Goal: Task Accomplishment & Management: Manage account settings

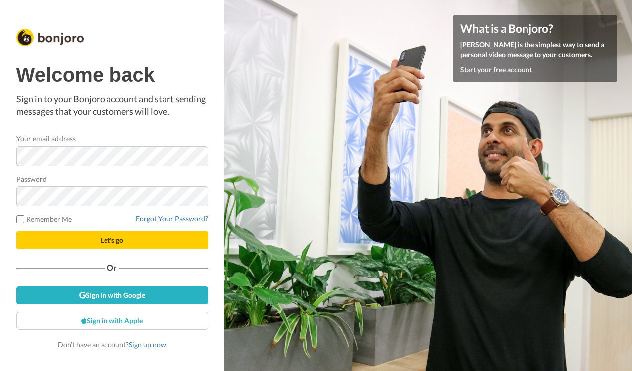
click at [119, 237] on span "Let's go" at bounding box center [111, 240] width 23 height 8
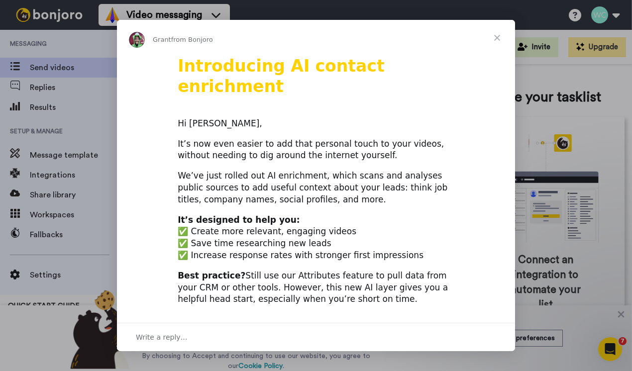
click at [499, 40] on span "Close" at bounding box center [497, 38] width 36 height 36
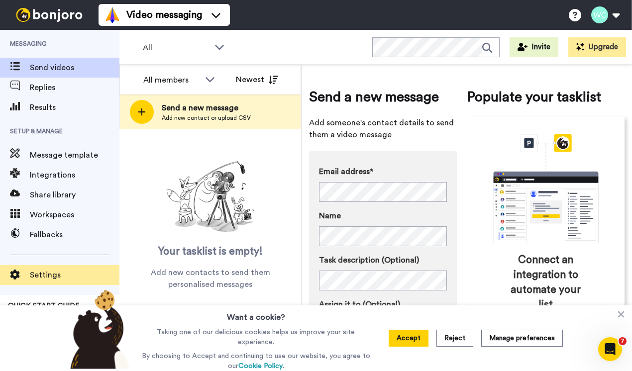
click at [51, 275] on span "Settings" at bounding box center [75, 275] width 90 height 12
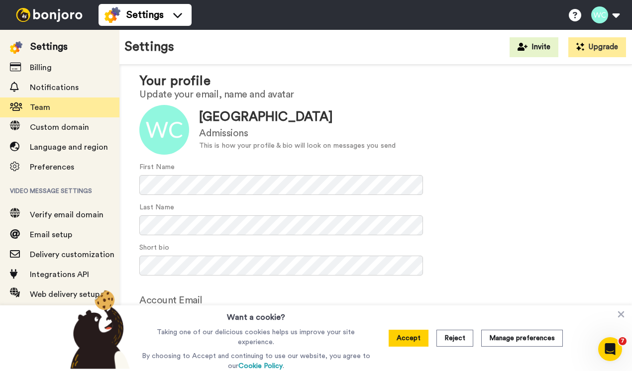
click at [42, 103] on span "Team" at bounding box center [40, 107] width 20 height 8
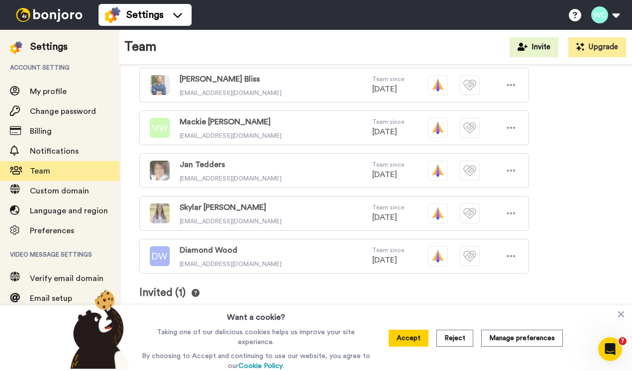
scroll to position [288, 0]
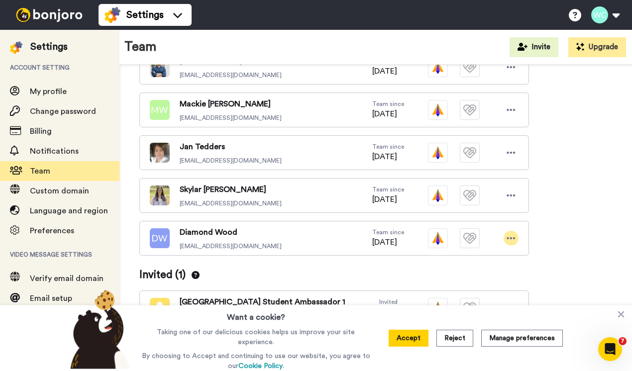
click at [511, 238] on icon at bounding box center [511, 238] width 8 height 2
click at [472, 269] on li "Delete user" at bounding box center [468, 272] width 100 height 16
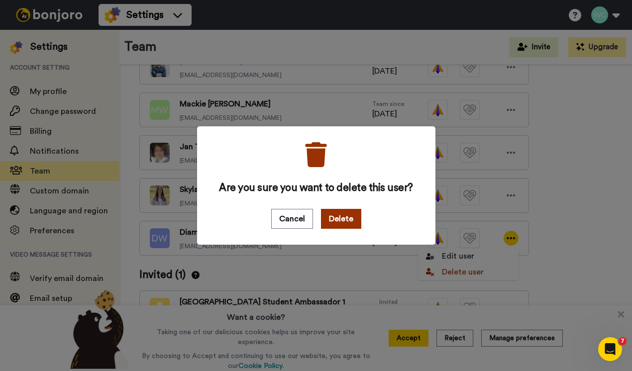
click at [345, 219] on button "Delete" at bounding box center [341, 219] width 40 height 20
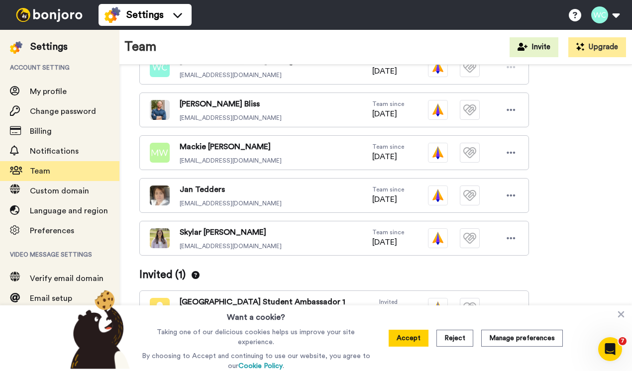
scroll to position [245, 0]
click at [409, 335] on button "Accept" at bounding box center [408, 338] width 40 height 17
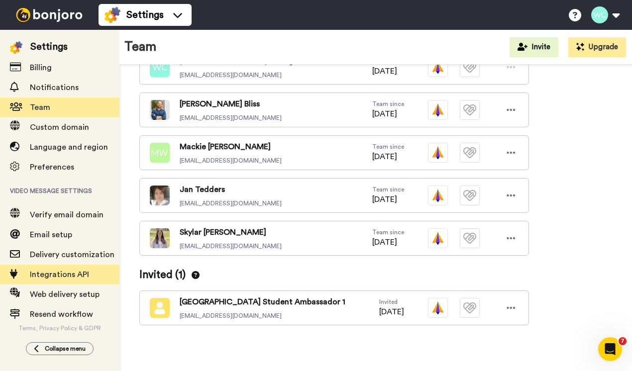
scroll to position [70, 0]
click at [48, 271] on span "Integrations API" at bounding box center [59, 275] width 59 height 8
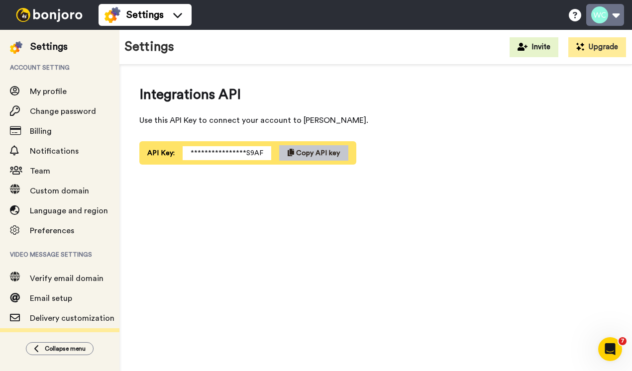
click at [613, 15] on button at bounding box center [605, 15] width 38 height 22
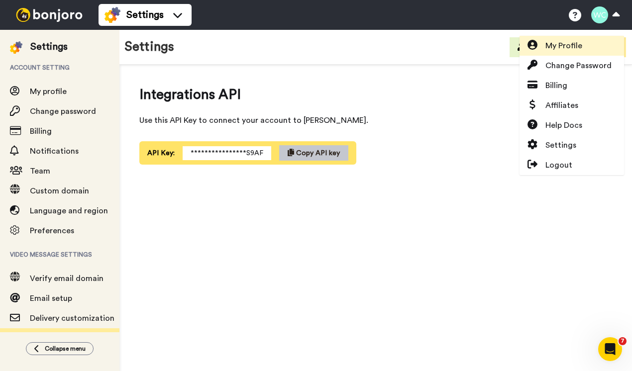
click at [566, 43] on span "My Profile" at bounding box center [563, 46] width 37 height 12
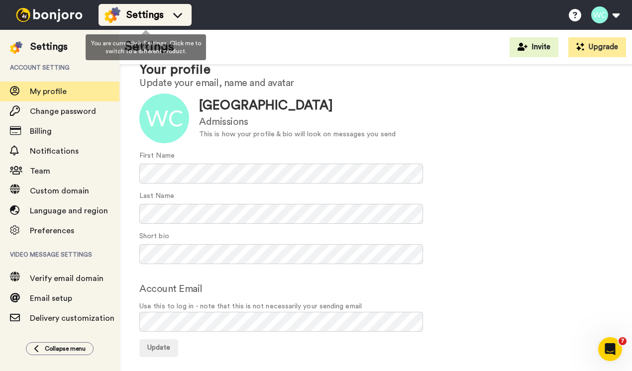
click at [165, 24] on li "Settings" at bounding box center [144, 15] width 93 height 22
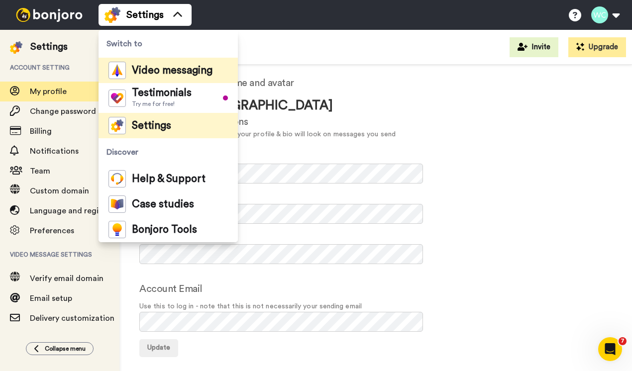
click at [163, 73] on span "Video messaging" at bounding box center [172, 71] width 81 height 10
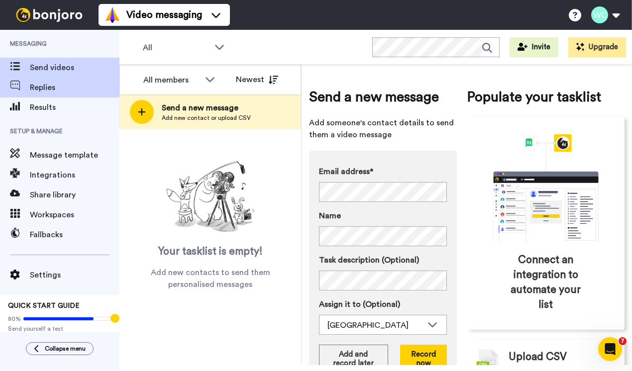
click at [50, 88] on span "Replies" at bounding box center [75, 88] width 90 height 12
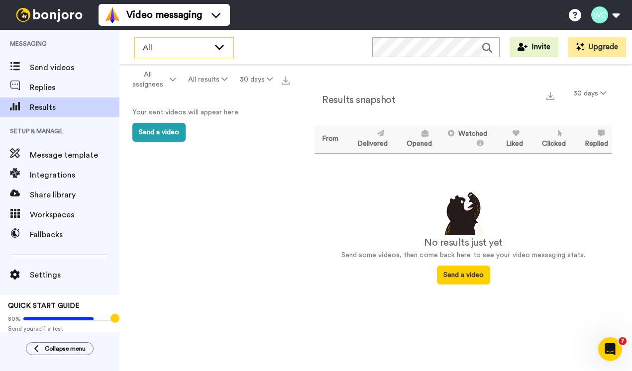
click at [220, 46] on icon at bounding box center [219, 47] width 12 height 10
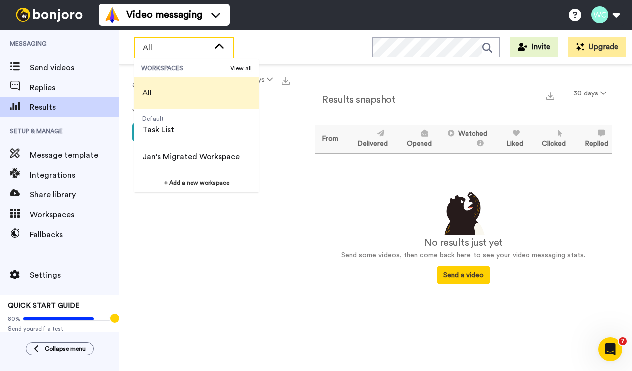
click at [159, 91] on span "All" at bounding box center [146, 93] width 25 height 32
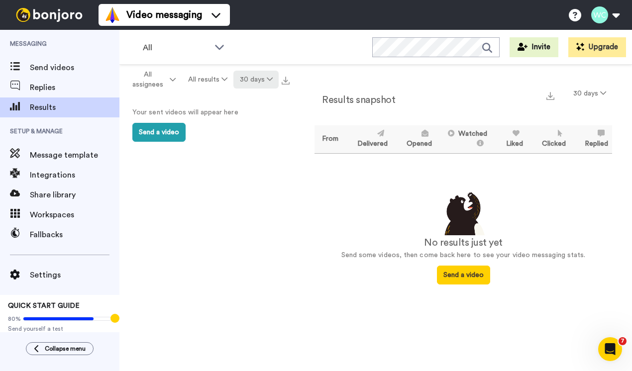
click at [270, 80] on icon at bounding box center [270, 79] width 6 height 7
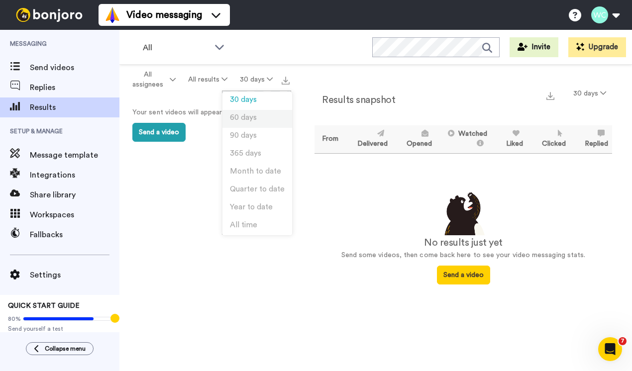
click at [259, 119] on li "60 days" at bounding box center [257, 119] width 70 height 18
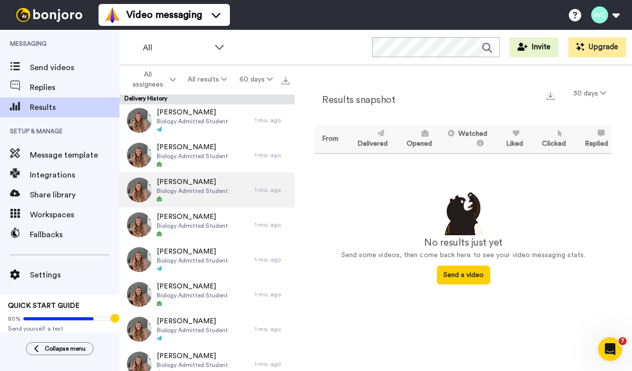
scroll to position [607, 0]
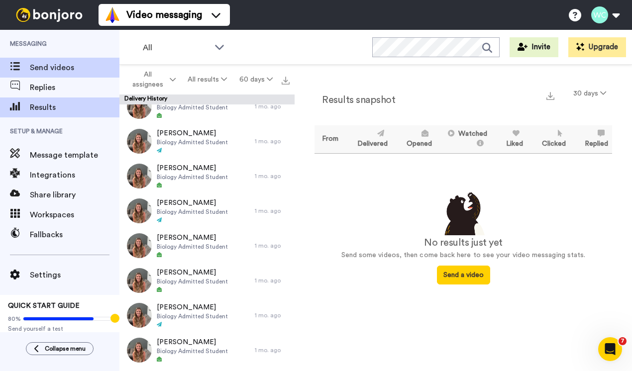
click at [58, 69] on span "Send videos" at bounding box center [75, 68] width 90 height 12
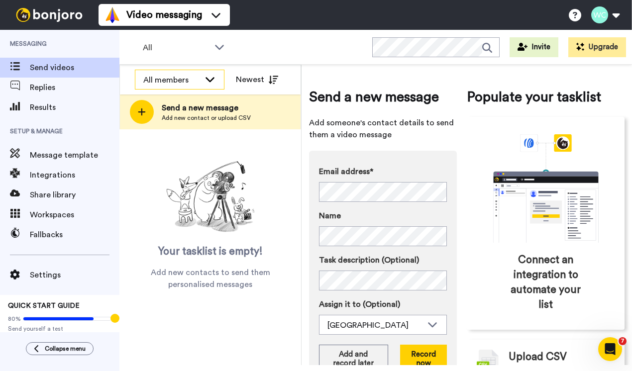
click at [207, 78] on icon at bounding box center [210, 79] width 12 height 10
click at [302, 53] on div "All WORKSPACES View all All Default Task List Jan's Migrated Workspace + Add a …" at bounding box center [375, 47] width 512 height 35
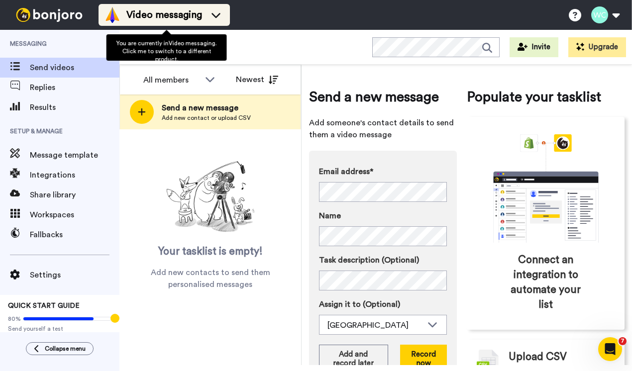
click at [221, 12] on icon at bounding box center [216, 15] width 16 height 10
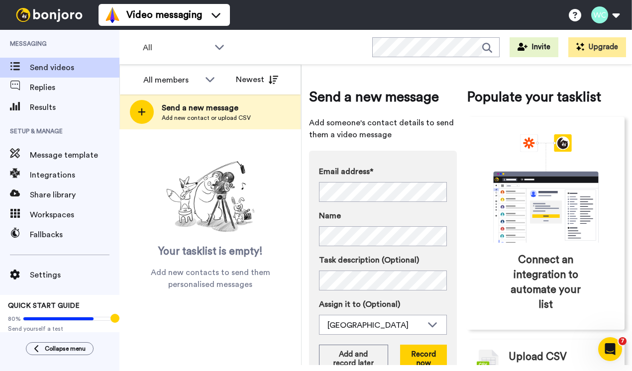
click at [276, 43] on div "All WORKSPACES View all All Default Task List Jan's Migrated Workspace + Add a …" at bounding box center [375, 47] width 512 height 35
click at [210, 79] on icon at bounding box center [210, 79] width 12 height 10
click at [216, 48] on icon at bounding box center [219, 47] width 12 height 10
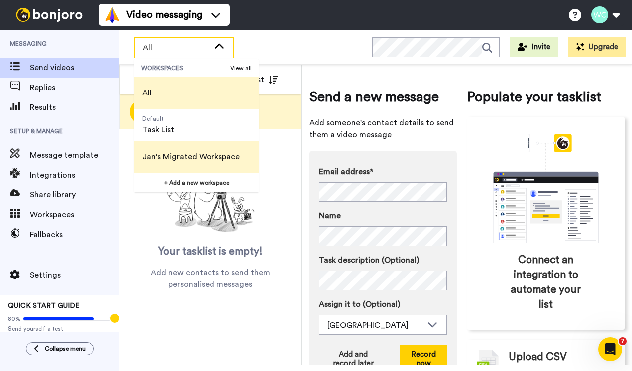
click at [209, 148] on span "Jan's Migrated Workspace" at bounding box center [190, 157] width 113 height 32
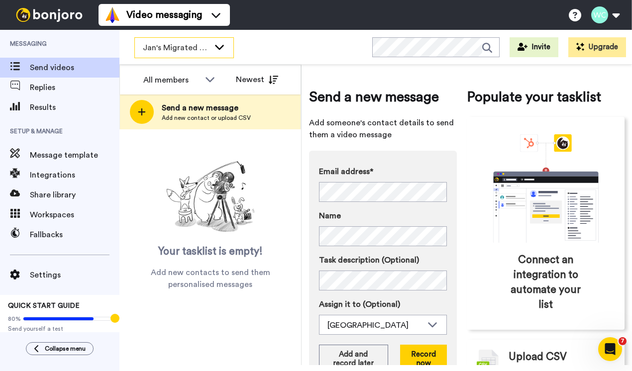
click at [200, 49] on span "Jan's Migrated Workspace" at bounding box center [176, 48] width 67 height 12
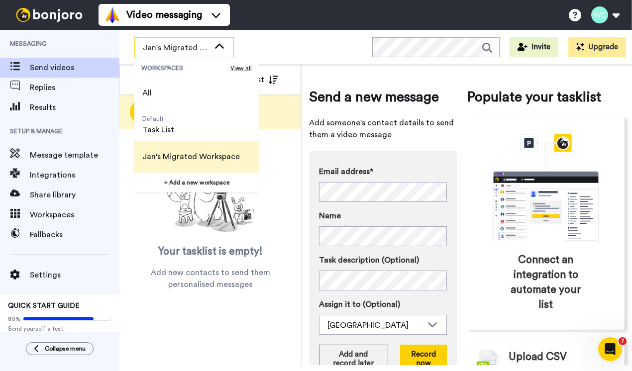
scroll to position [5, 0]
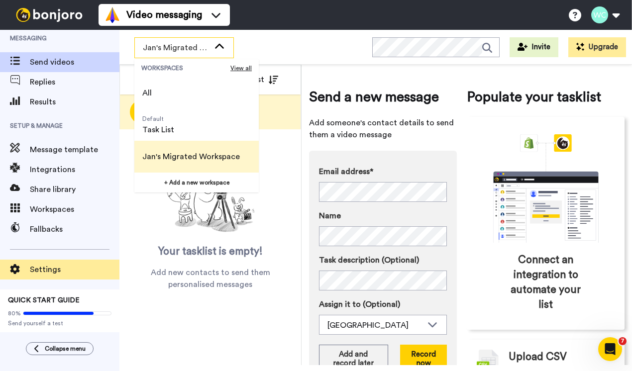
click at [36, 267] on span "Settings" at bounding box center [75, 270] width 90 height 12
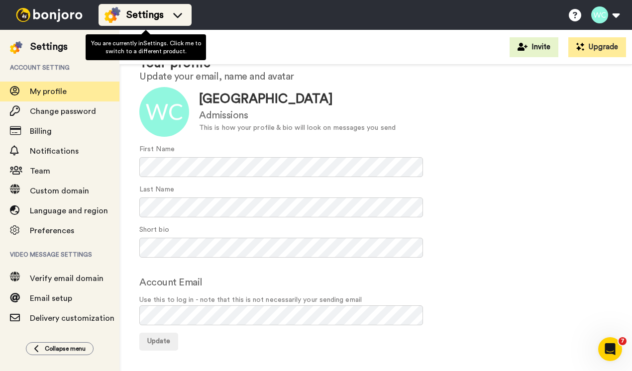
click at [180, 15] on icon at bounding box center [178, 15] width 16 height 10
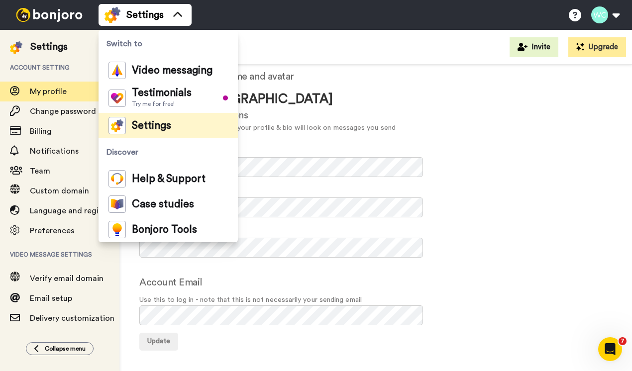
click at [308, 38] on div "Settings Invite Upgrade" at bounding box center [375, 47] width 512 height 35
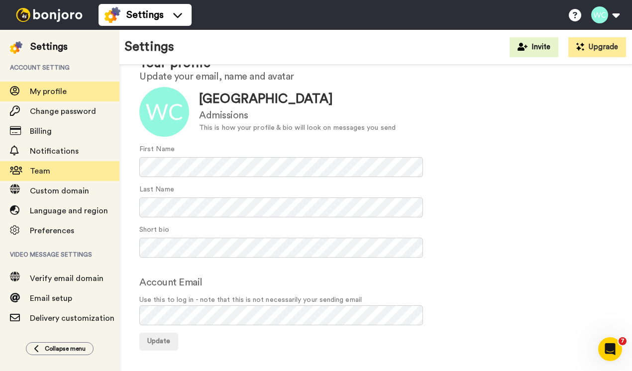
click at [44, 167] on span "Team" at bounding box center [40, 171] width 20 height 8
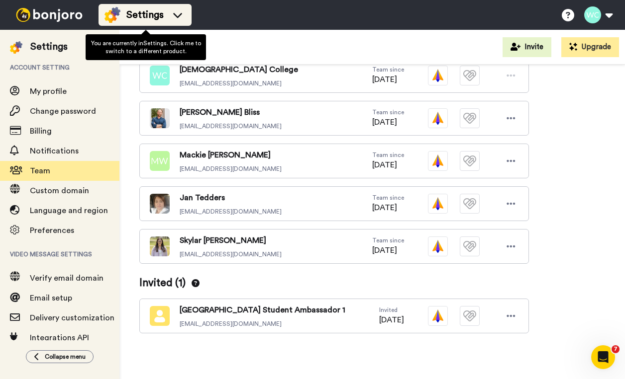
click at [157, 16] on span "Settings" at bounding box center [144, 15] width 37 height 14
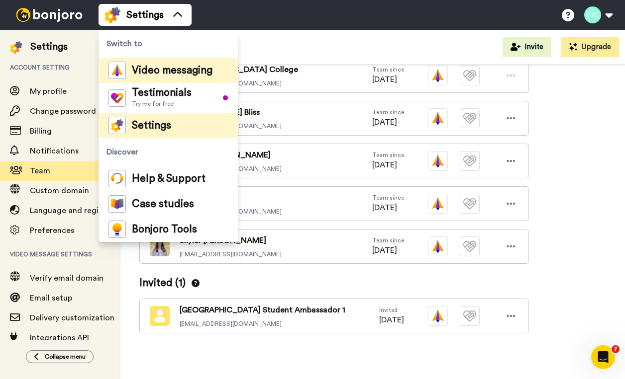
click at [161, 71] on span "Video messaging" at bounding box center [172, 71] width 81 height 10
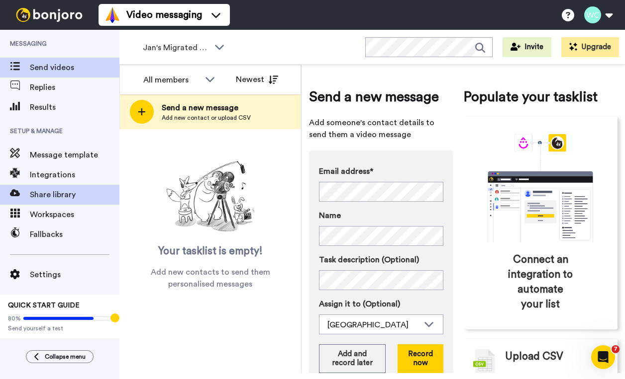
scroll to position [4, 0]
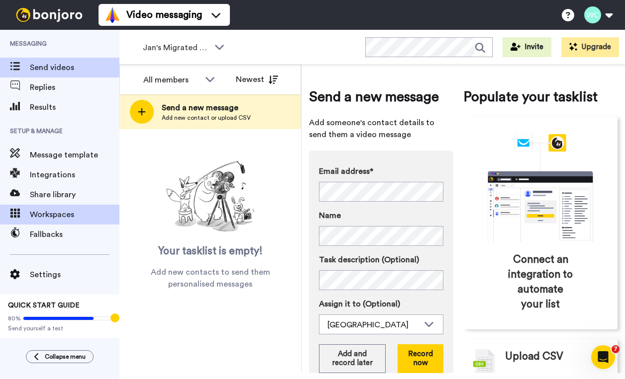
click at [56, 209] on span "Workspaces" at bounding box center [75, 215] width 90 height 12
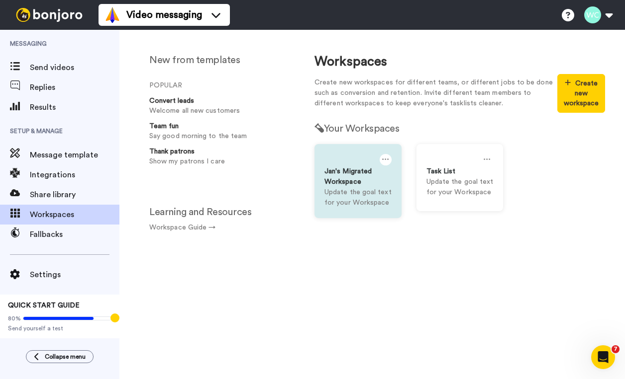
click at [388, 163] on icon at bounding box center [385, 159] width 7 height 11
click at [372, 183] on div "Delete" at bounding box center [384, 183] width 89 height 19
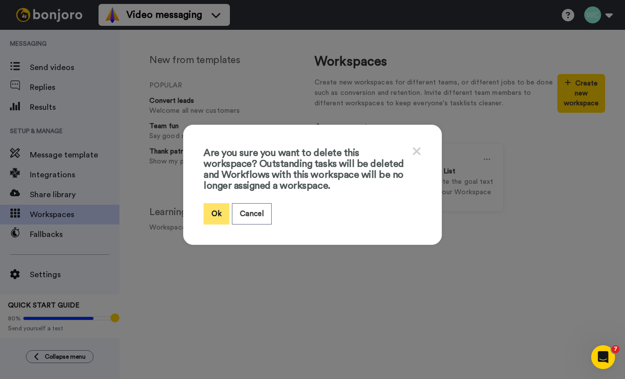
click at [220, 210] on button "Ok" at bounding box center [216, 213] width 26 height 21
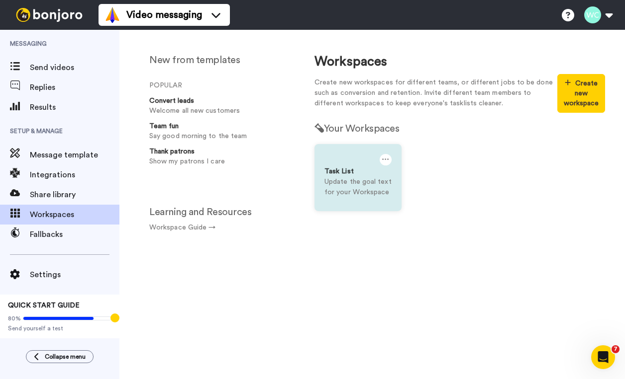
click at [385, 161] on icon at bounding box center [385, 159] width 7 height 11
click at [368, 169] on div "Settings" at bounding box center [384, 164] width 89 height 19
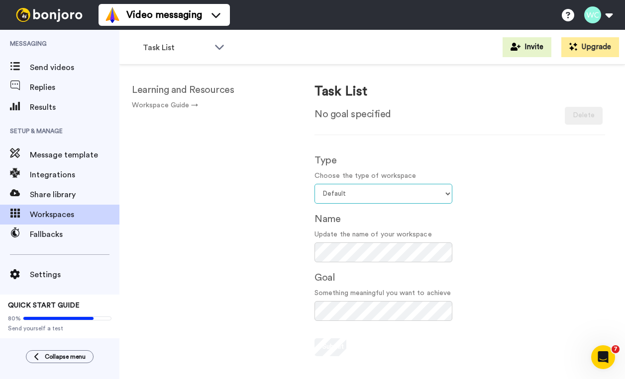
select select "Other"
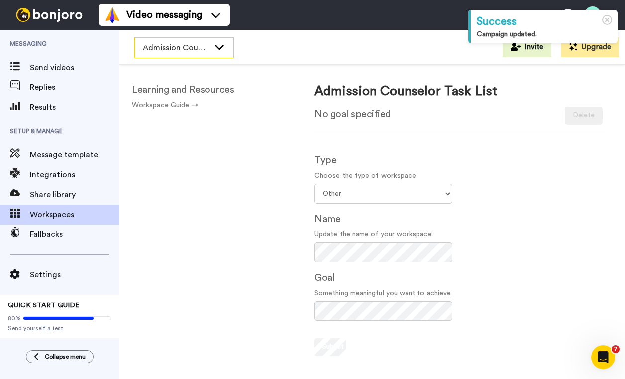
click at [214, 47] on icon at bounding box center [219, 47] width 12 height 10
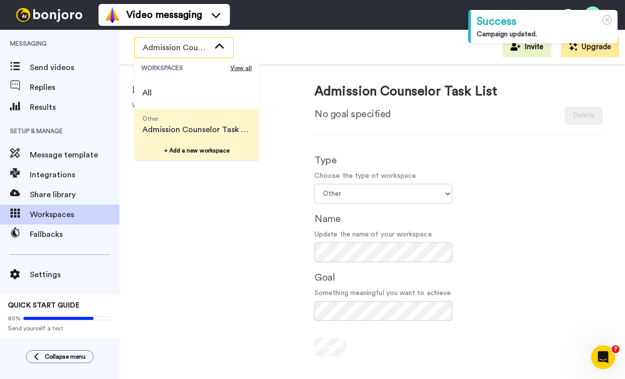
click at [189, 151] on button "+ Add a new workspace" at bounding box center [196, 151] width 124 height 20
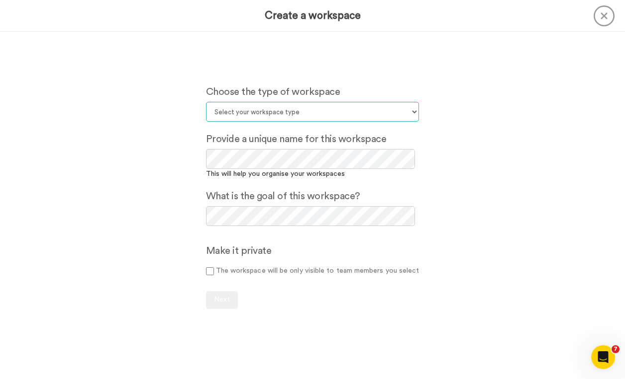
select select "Other"
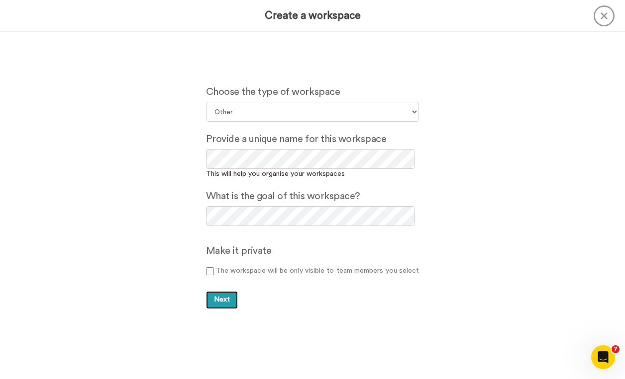
click at [223, 303] on span "Next" at bounding box center [222, 299] width 16 height 7
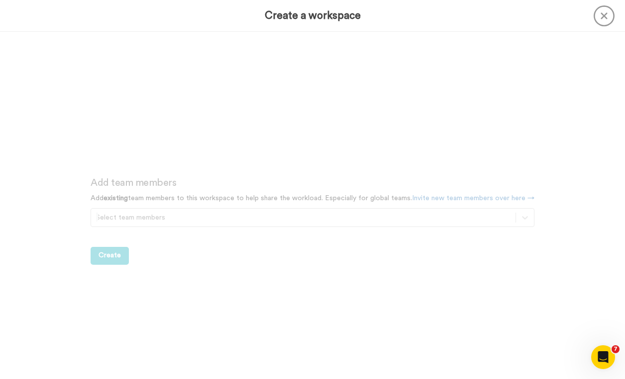
scroll to position [348, 0]
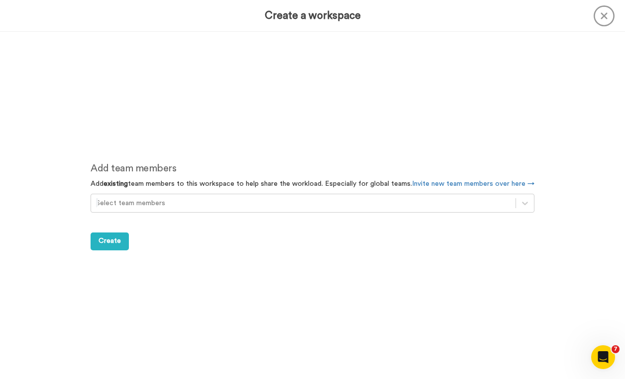
click at [607, 17] on icon at bounding box center [603, 15] width 21 height 21
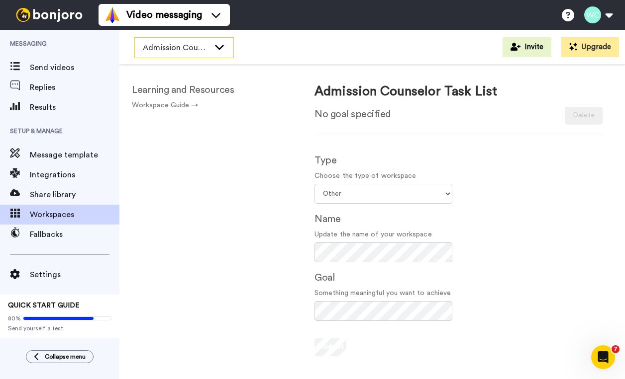
click at [219, 46] on icon at bounding box center [219, 47] width 12 height 10
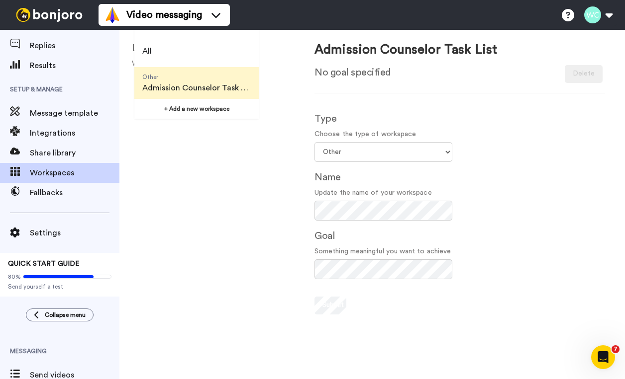
scroll to position [87, 0]
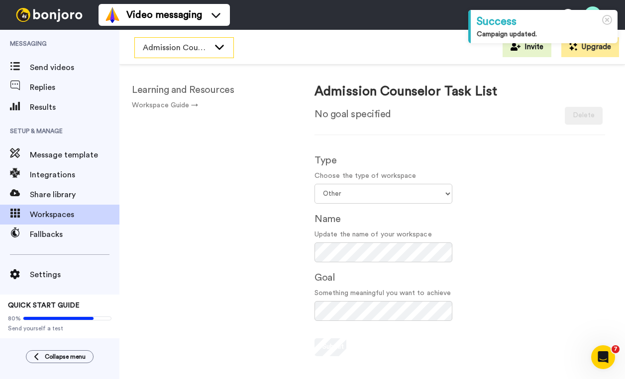
click at [219, 46] on icon at bounding box center [219, 47] width 12 height 10
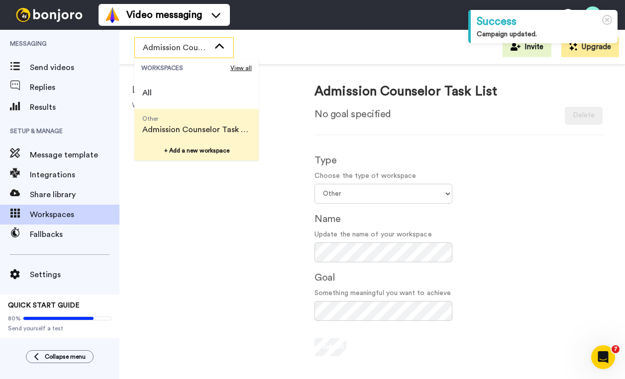
click at [198, 149] on button "+ Add a new workspace" at bounding box center [196, 151] width 124 height 20
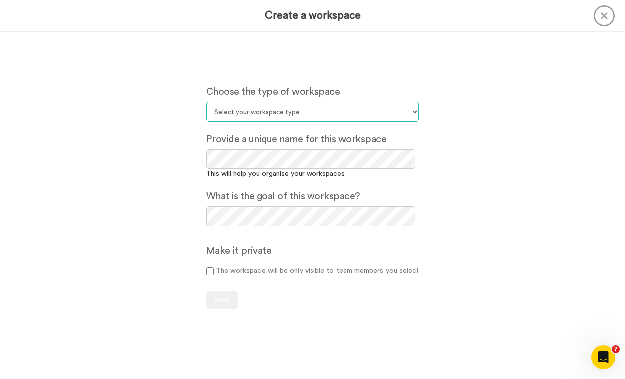
select select "Other"
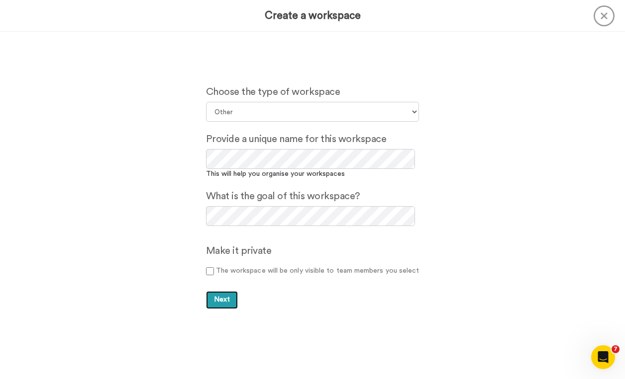
click at [224, 300] on span "Next" at bounding box center [222, 299] width 16 height 7
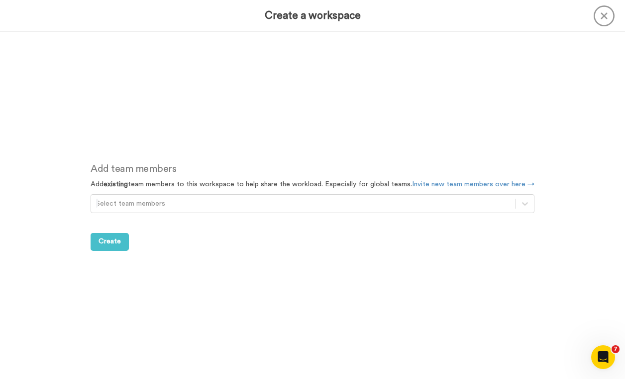
scroll to position [348, 0]
click at [112, 245] on span "Create" at bounding box center [109, 241] width 22 height 7
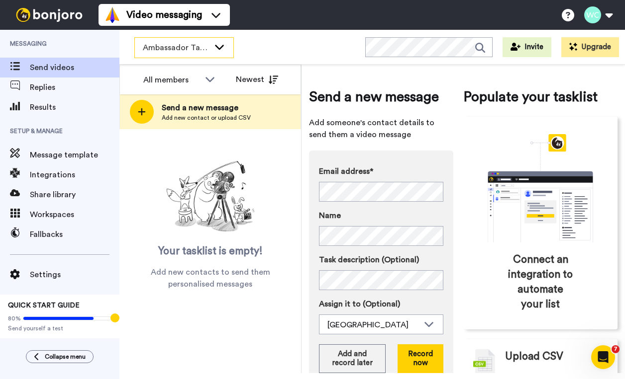
click at [218, 46] on icon at bounding box center [219, 47] width 12 height 10
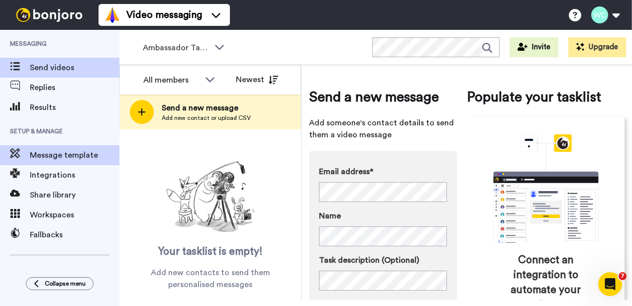
click at [82, 152] on span "Message template" at bounding box center [75, 155] width 90 height 12
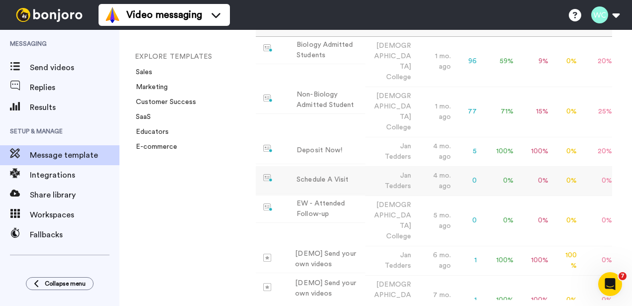
scroll to position [121, 0]
click at [323, 199] on div "EW - Attended Follow-up" at bounding box center [328, 209] width 65 height 21
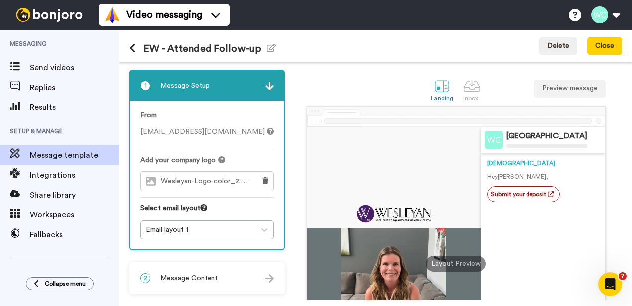
click at [136, 46] on button at bounding box center [136, 48] width 14 height 11
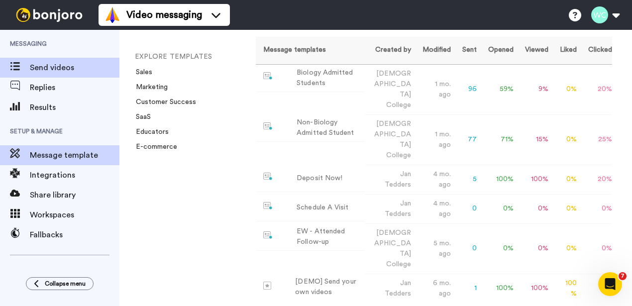
scroll to position [100, 0]
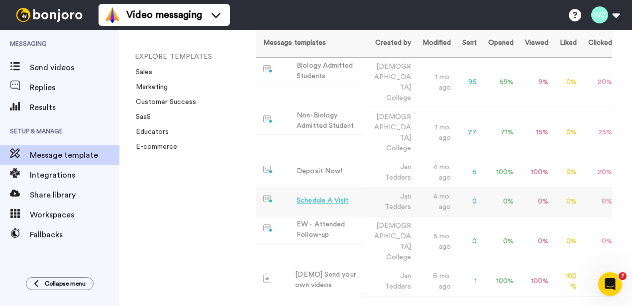
click at [311, 195] on div "Schedule A Visit" at bounding box center [322, 200] width 52 height 10
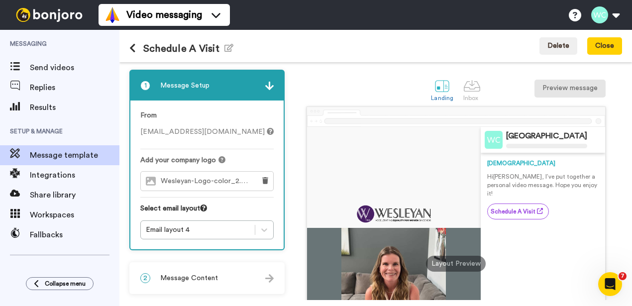
click at [559, 89] on button "Preview message" at bounding box center [569, 89] width 71 height 18
click at [38, 155] on span "Message template" at bounding box center [75, 155] width 90 height 12
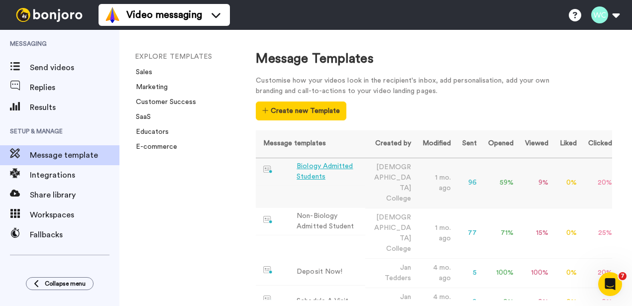
click at [327, 165] on div "Biology Admitted Students" at bounding box center [328, 171] width 65 height 21
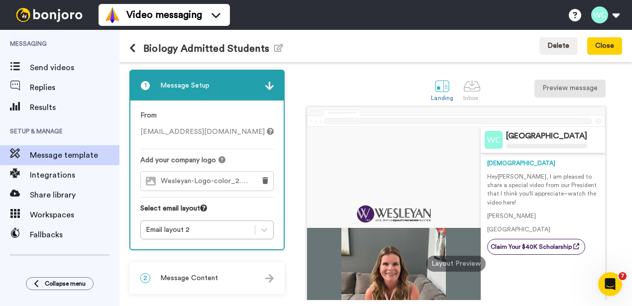
drag, startPoint x: 54, startPoint y: 137, endPoint x: 569, endPoint y: 88, distance: 517.5
click at [569, 88] on button "Preview message" at bounding box center [569, 89] width 71 height 18
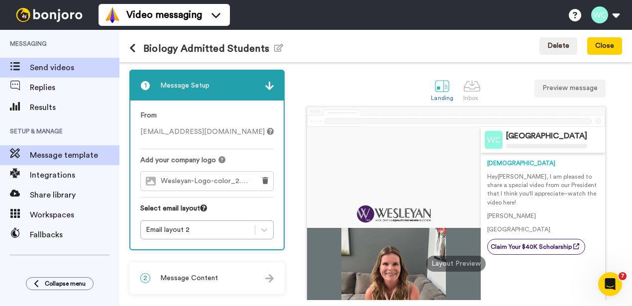
click at [54, 70] on span "Send videos" at bounding box center [75, 68] width 90 height 12
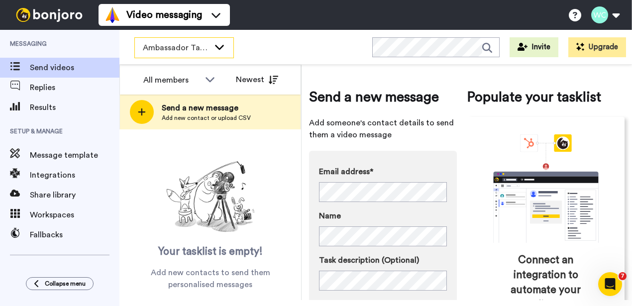
click at [219, 49] on icon at bounding box center [219, 47] width 9 height 5
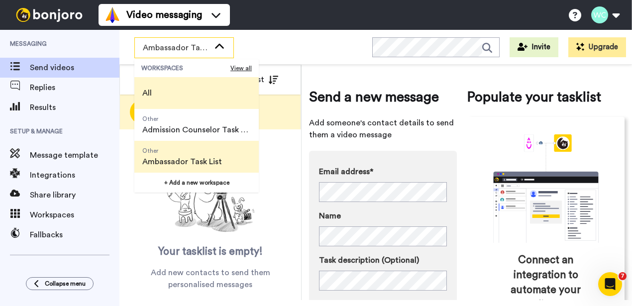
click at [162, 95] on li "All" at bounding box center [196, 93] width 124 height 32
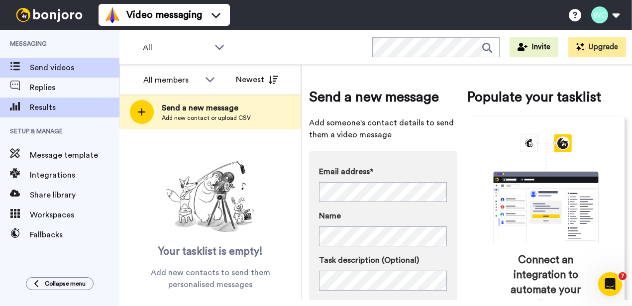
click at [45, 107] on span "Results" at bounding box center [75, 107] width 90 height 12
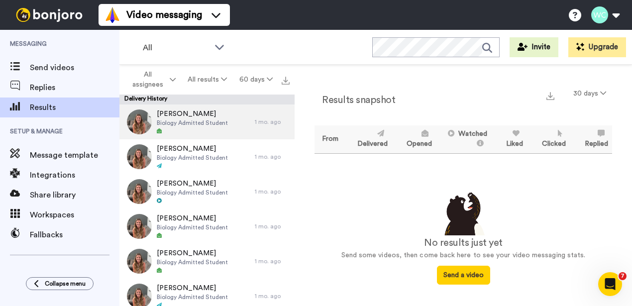
click at [188, 120] on span "Biology Admitted Student" at bounding box center [192, 123] width 71 height 8
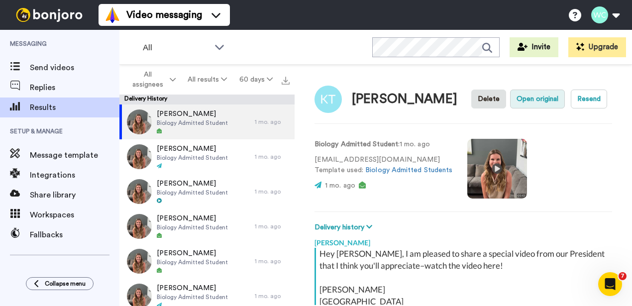
click at [542, 94] on button "Open original" at bounding box center [537, 99] width 55 height 19
type textarea "x"
